Goal: Navigation & Orientation: Find specific page/section

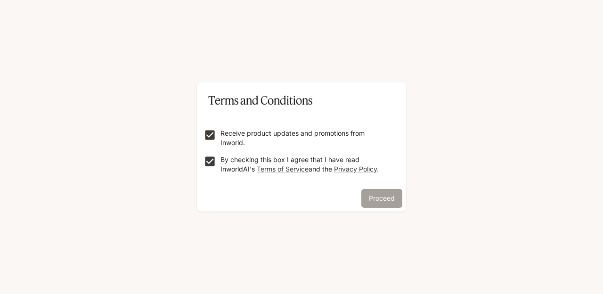
click at [388, 192] on button "Proceed" at bounding box center [381, 198] width 41 height 19
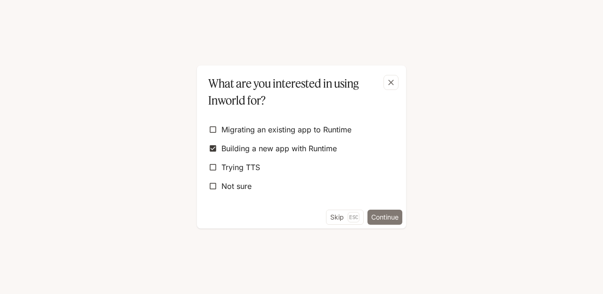
click at [381, 213] on button "Continue" at bounding box center [384, 217] width 35 height 15
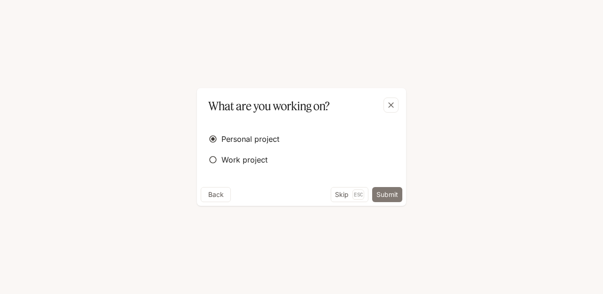
click at [388, 194] on button "Submit" at bounding box center [387, 194] width 30 height 15
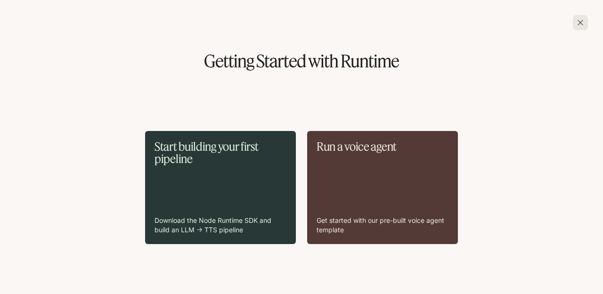
click at [209, 177] on div "Start building your first pipeline Download the Node Runtime SDK and build an L…" at bounding box center [220, 187] width 132 height 94
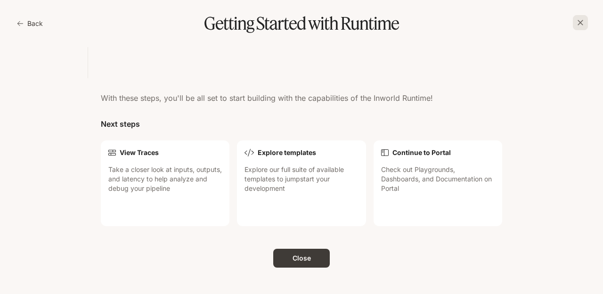
scroll to position [1005, 0]
click at [303, 257] on button "Close" at bounding box center [301, 258] width 57 height 19
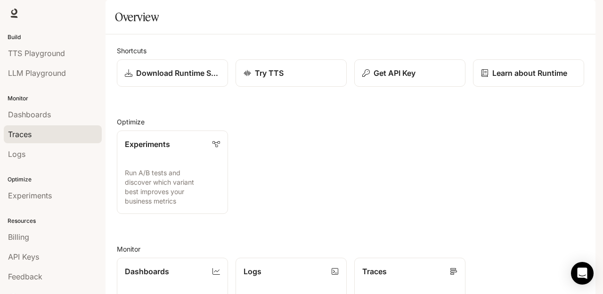
scroll to position [29, 0]
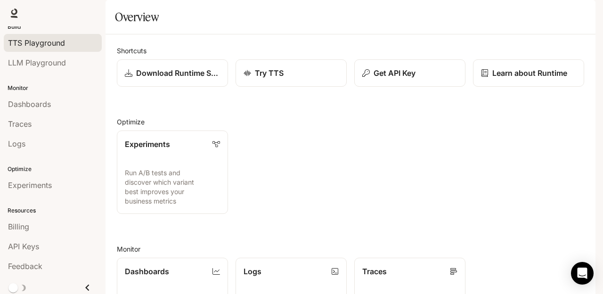
click at [58, 46] on span "TTS Playground" at bounding box center [36, 42] width 57 height 11
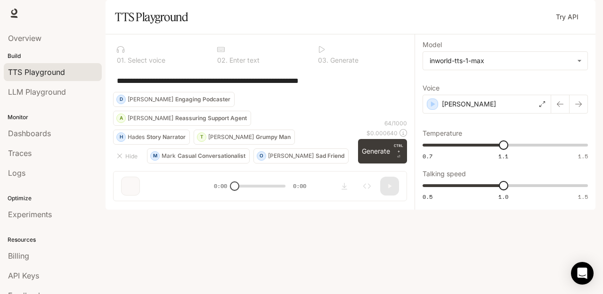
drag, startPoint x: 240, startPoint y: 264, endPoint x: 257, endPoint y: 264, distance: 17.0
click at [257, 209] on div "**********" at bounding box center [259, 121] width 309 height 174
drag, startPoint x: 235, startPoint y: 264, endPoint x: 245, endPoint y: 263, distance: 10.4
click at [245, 209] on div "**********" at bounding box center [259, 121] width 309 height 174
click at [172, 86] on textarea "**********" at bounding box center [260, 80] width 286 height 11
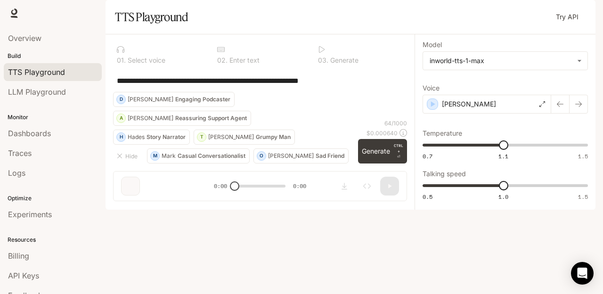
click at [154, 53] on div at bounding box center [159, 50] width 85 height 8
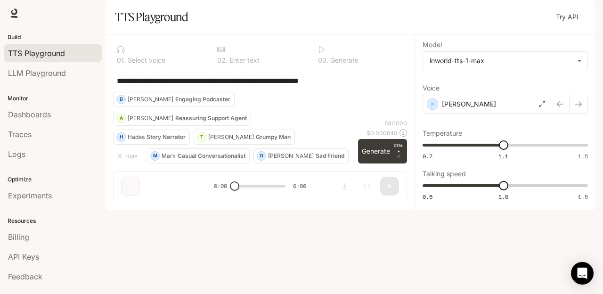
scroll to position [29, 0]
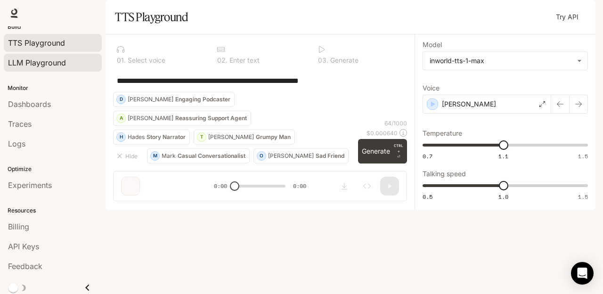
click at [35, 58] on span "LLM Playground" at bounding box center [37, 62] width 58 height 11
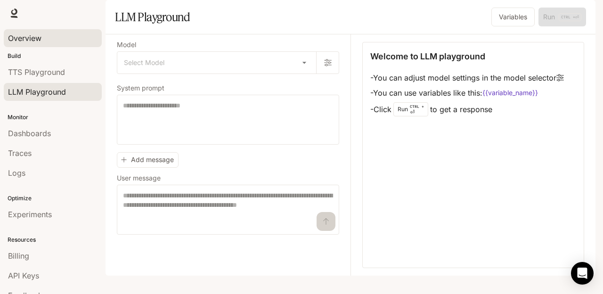
click at [24, 36] on span "Overview" at bounding box center [24, 37] width 33 height 11
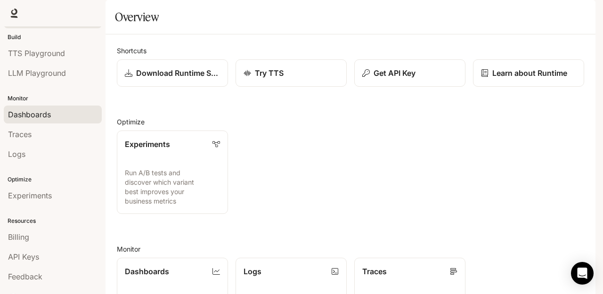
scroll to position [29, 0]
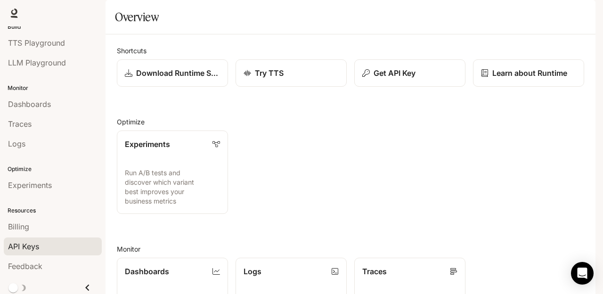
click at [65, 241] on div "API Keys" at bounding box center [52, 246] width 89 height 11
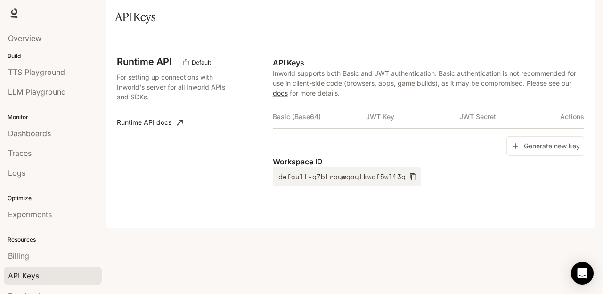
click at [27, 141] on li "Dashboards" at bounding box center [52, 133] width 105 height 20
click at [28, 131] on span "Dashboards" at bounding box center [29, 133] width 43 height 11
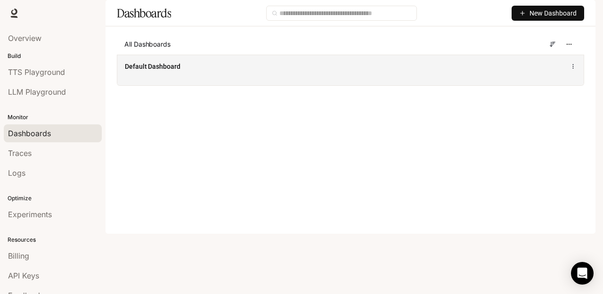
click at [181, 85] on div "Default Dashboard" at bounding box center [350, 70] width 466 height 31
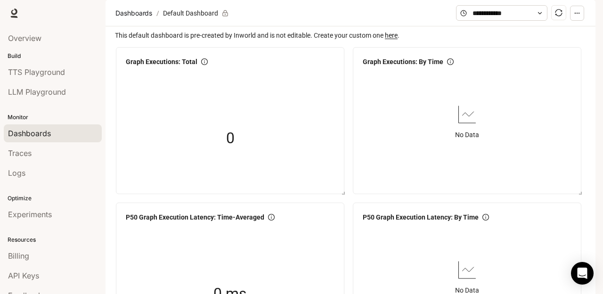
scroll to position [29, 0]
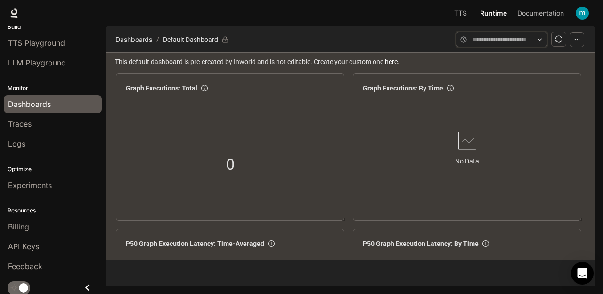
click at [525, 41] on input "text" at bounding box center [501, 39] width 58 height 10
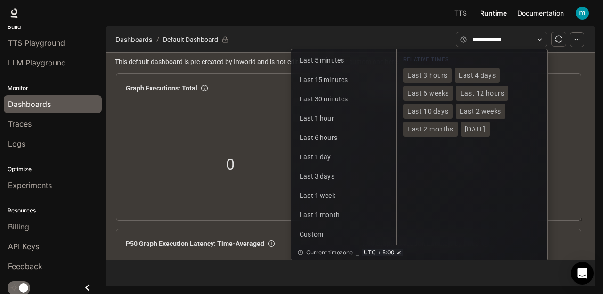
click at [539, 13] on span "Documentation" at bounding box center [540, 14] width 47 height 12
